Goal: Task Accomplishment & Management: Complete application form

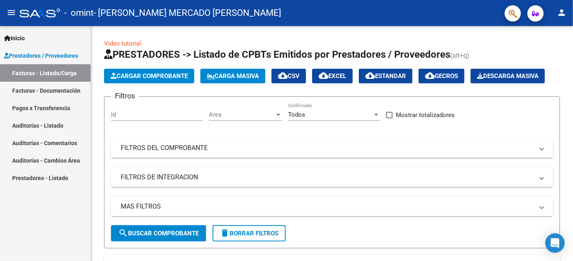
click at [48, 70] on link "Facturas - Listado/Carga" at bounding box center [45, 72] width 91 height 17
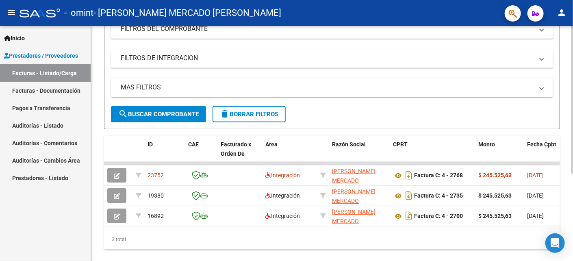
scroll to position [139, 0]
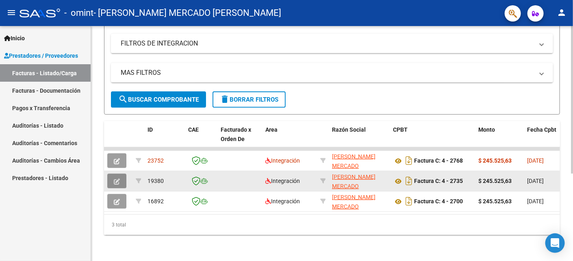
click at [117, 178] on icon "button" at bounding box center [117, 181] width 6 height 6
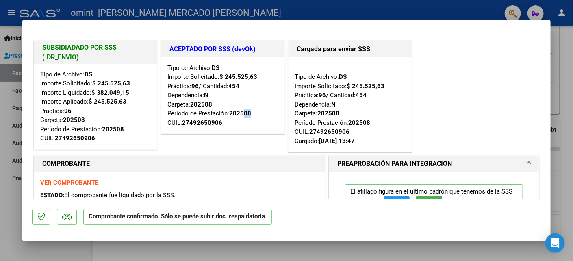
click at [251, 115] on div "Tipo de Archivo: DS Importe Solicitado: $ 245.525,63 Práctica: 96 / Cantidad: 4…" at bounding box center [222, 95] width 111 height 64
drag, startPoint x: 251, startPoint y: 115, endPoint x: 227, endPoint y: 141, distance: 35.7
click at [227, 141] on div "ACEPTADO POR SSS (devOk) Tipo de Archivo: DS Importe Solicitado: $ 245.525,63 P…" at bounding box center [222, 96] width 127 height 115
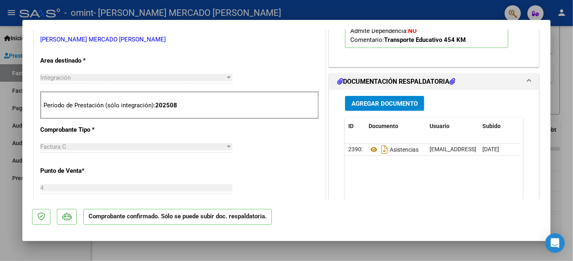
scroll to position [0, 0]
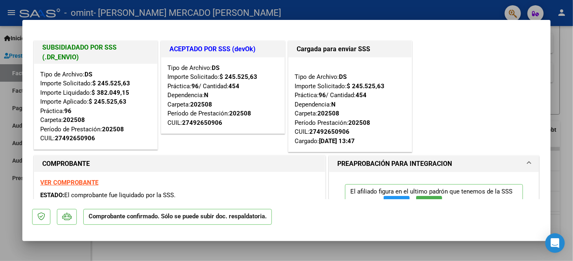
type input "$ 0,00"
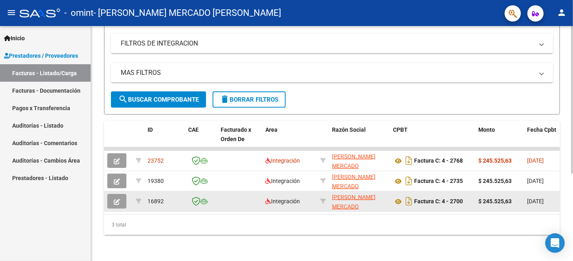
click at [121, 195] on button "button" at bounding box center [116, 201] width 19 height 15
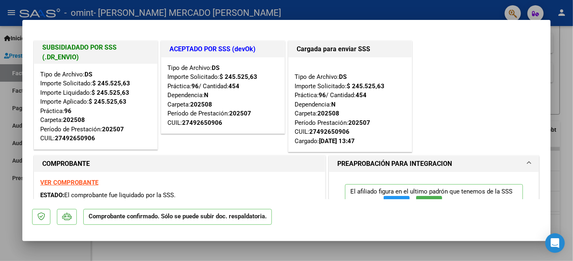
type input "$ 0,00"
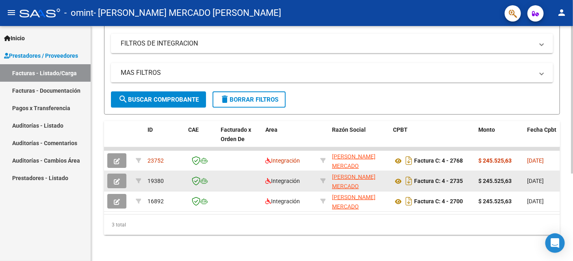
click at [119, 178] on icon "button" at bounding box center [117, 181] width 6 height 6
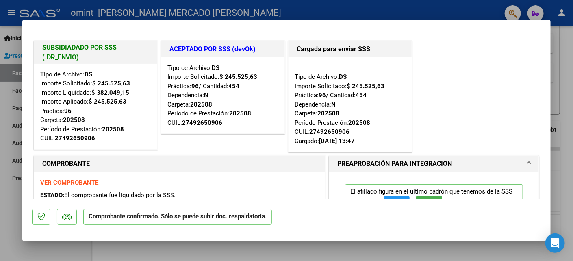
type input "$ 0,00"
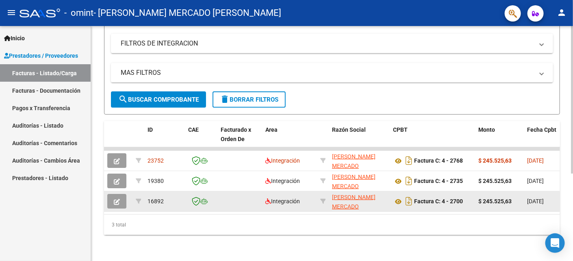
click at [115, 199] on icon "button" at bounding box center [117, 202] width 6 height 6
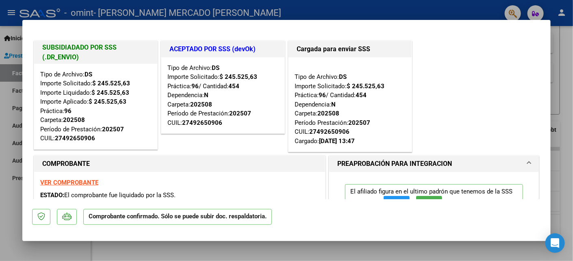
type input "$ 0,00"
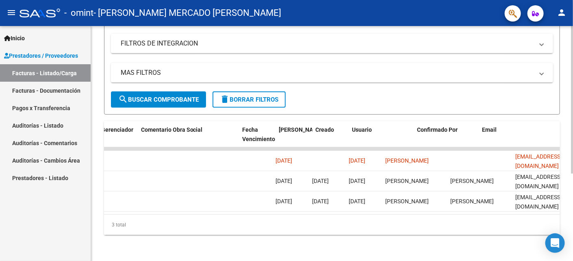
scroll to position [0, 1257]
